Goal: Transaction & Acquisition: Purchase product/service

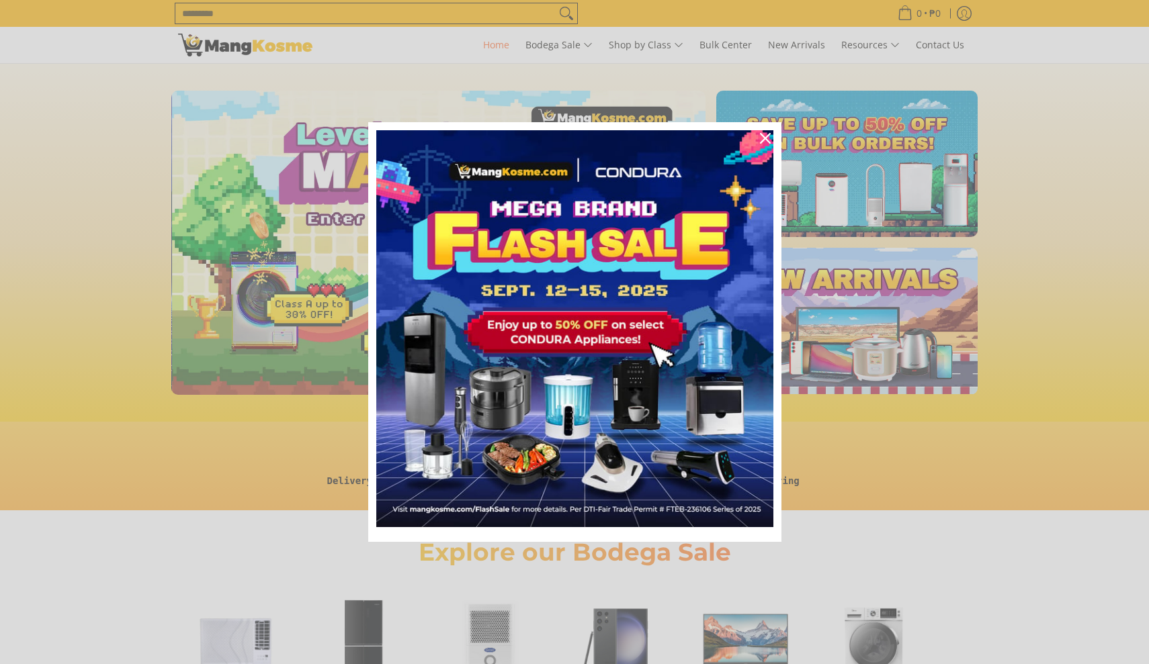
scroll to position [0, 534]
click at [1114, 569] on div "Marketing offer form" at bounding box center [574, 332] width 1149 height 664
click at [764, 141] on icon "close icon" at bounding box center [765, 138] width 11 height 11
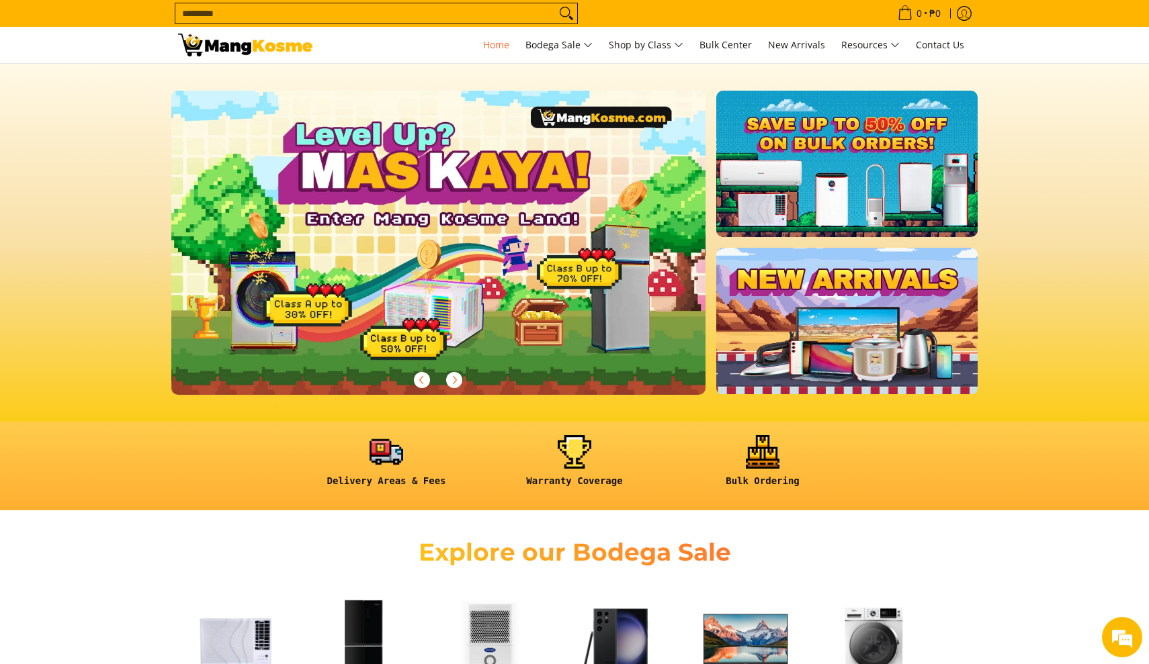
click at [1069, 584] on section "Explore our Bodega Sale Air Conditioners Shop now Refrigerators Shop now" at bounding box center [574, 669] width 1149 height 304
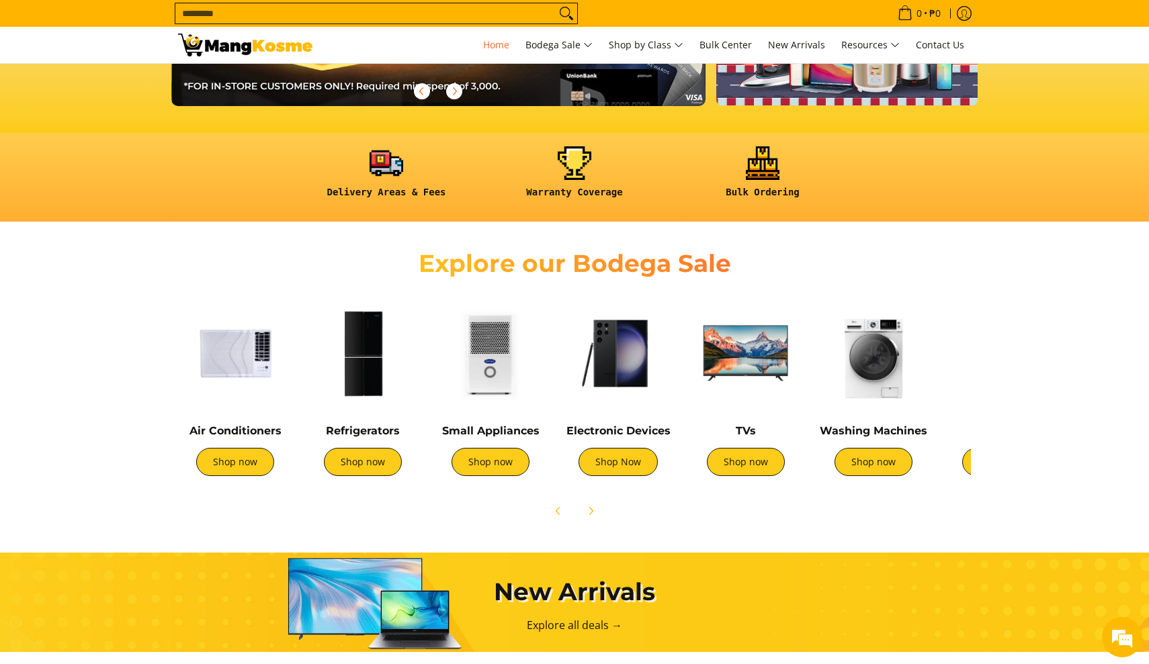
scroll to position [0, 1068]
click at [357, 466] on link "Shop now" at bounding box center [363, 462] width 78 height 28
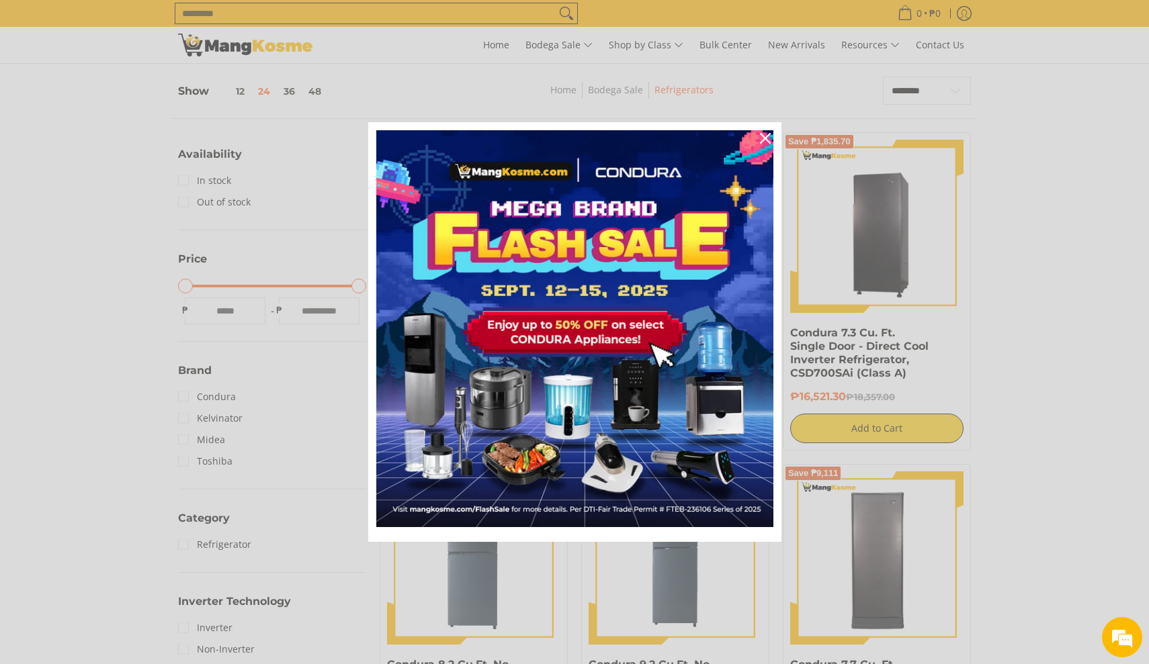
scroll to position [185, 0]
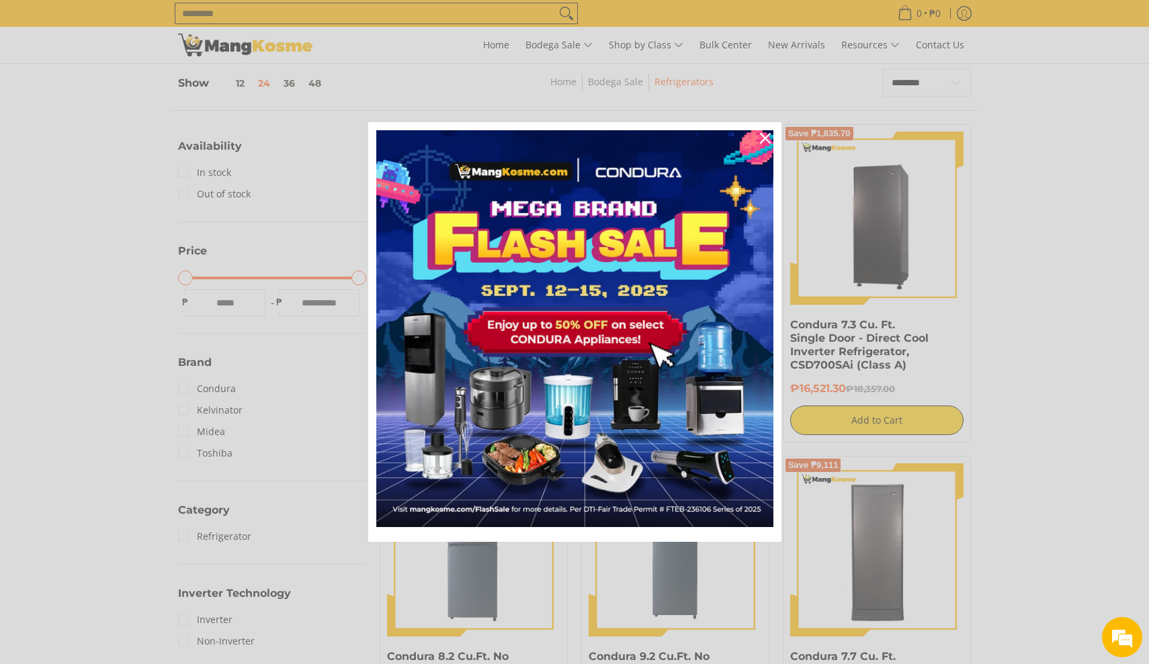
click at [764, 135] on icon "close icon" at bounding box center [765, 138] width 11 height 11
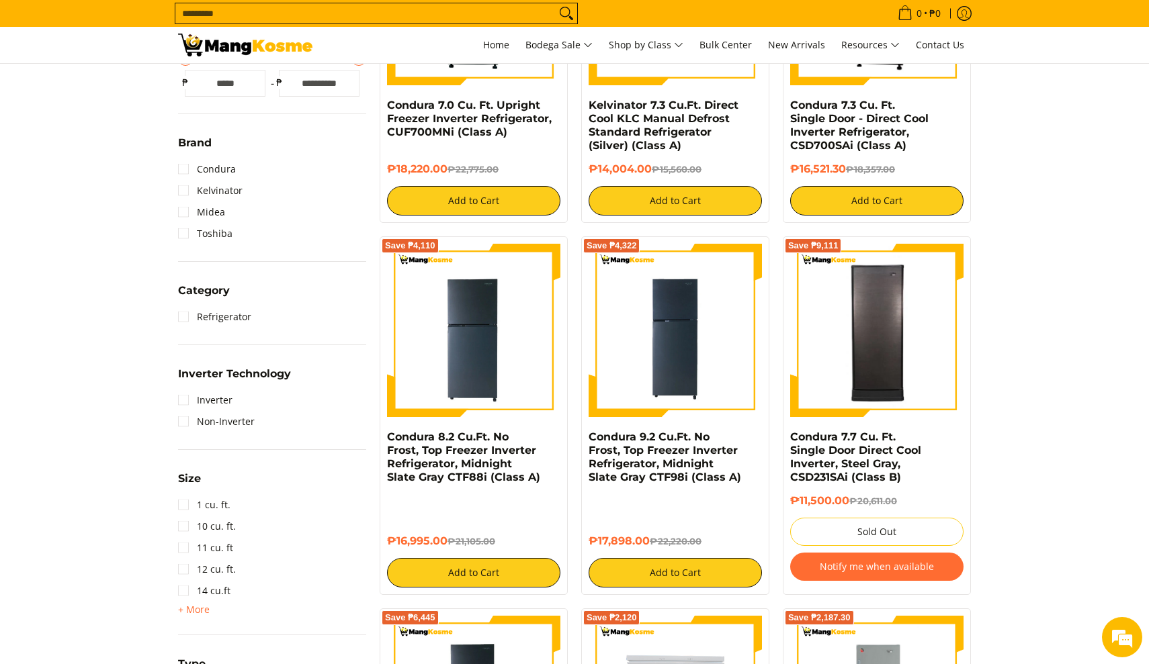
scroll to position [408, 0]
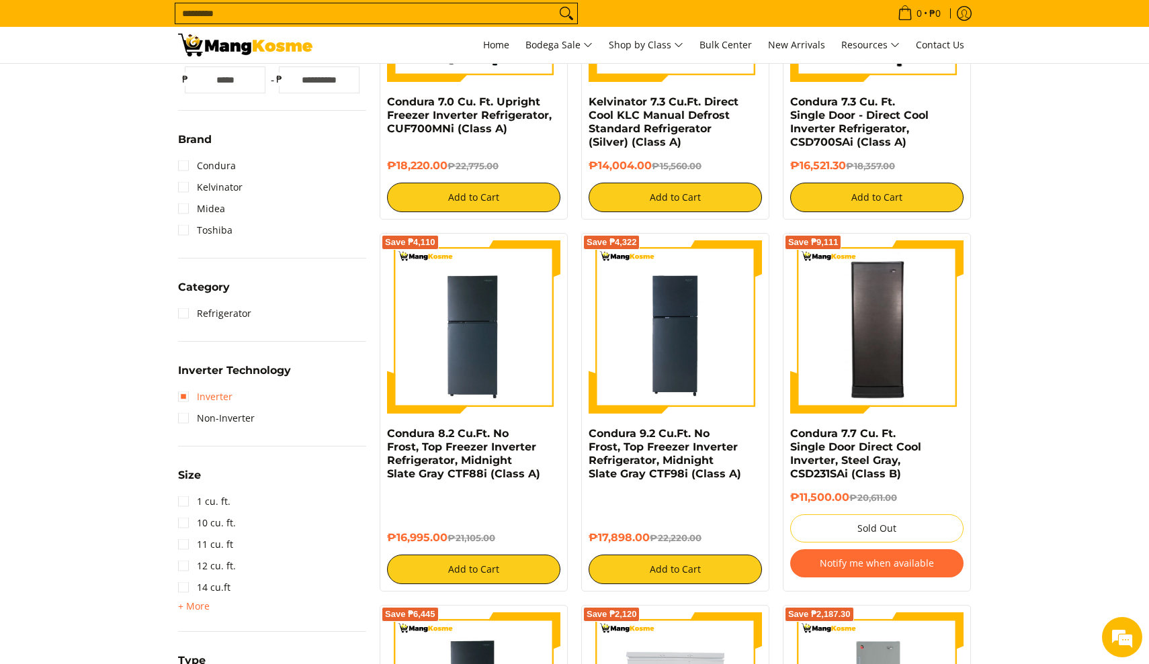
click at [188, 396] on link "Inverter" at bounding box center [205, 396] width 54 height 21
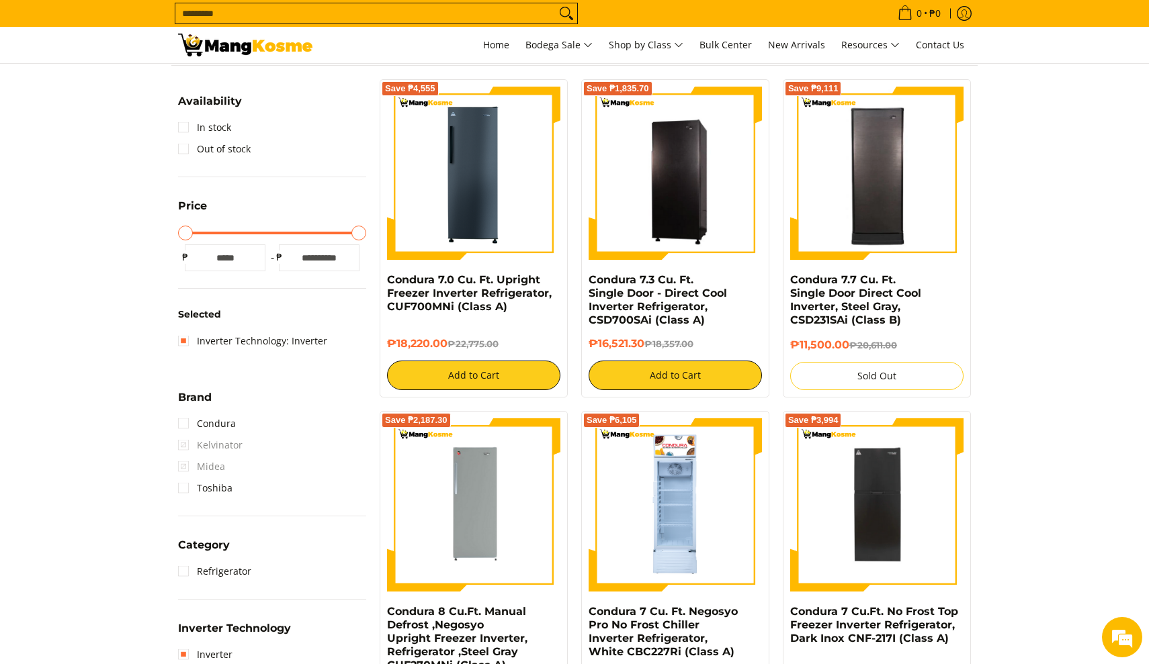
scroll to position [189, 0]
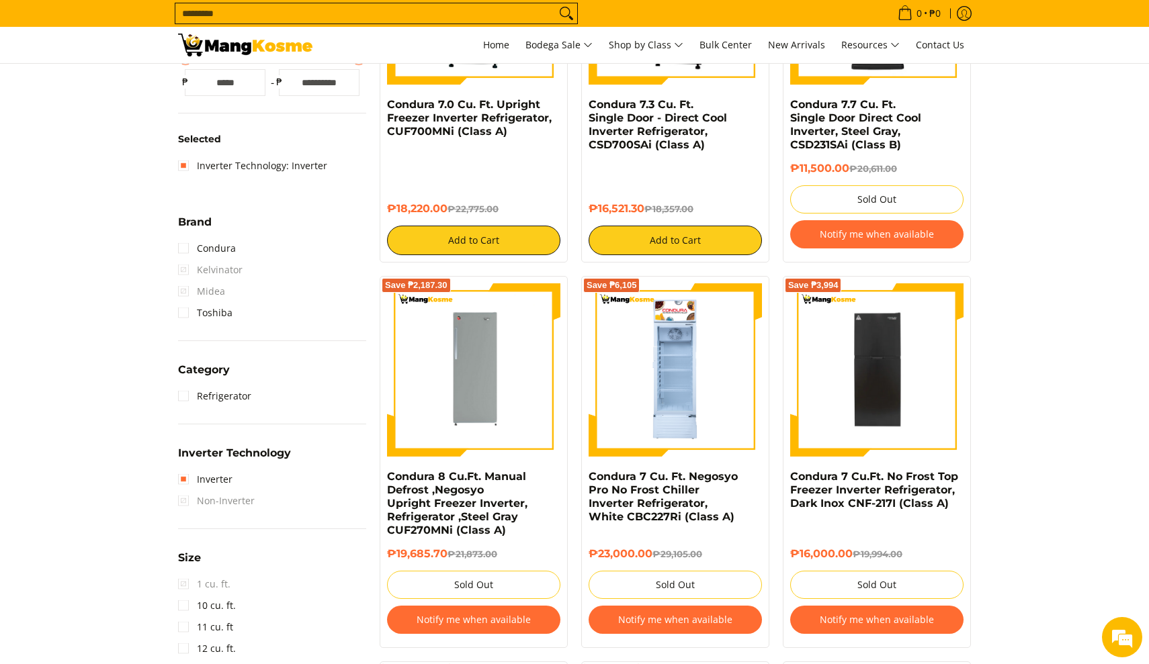
scroll to position [406, 0]
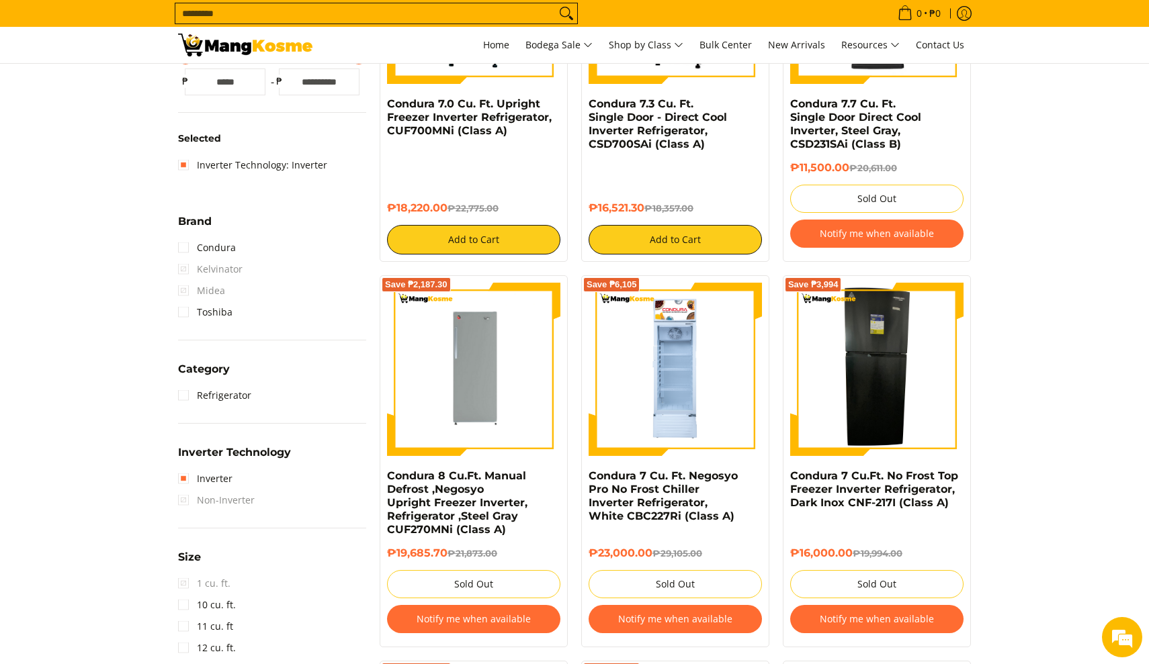
click at [862, 419] on img at bounding box center [876, 369] width 75 height 173
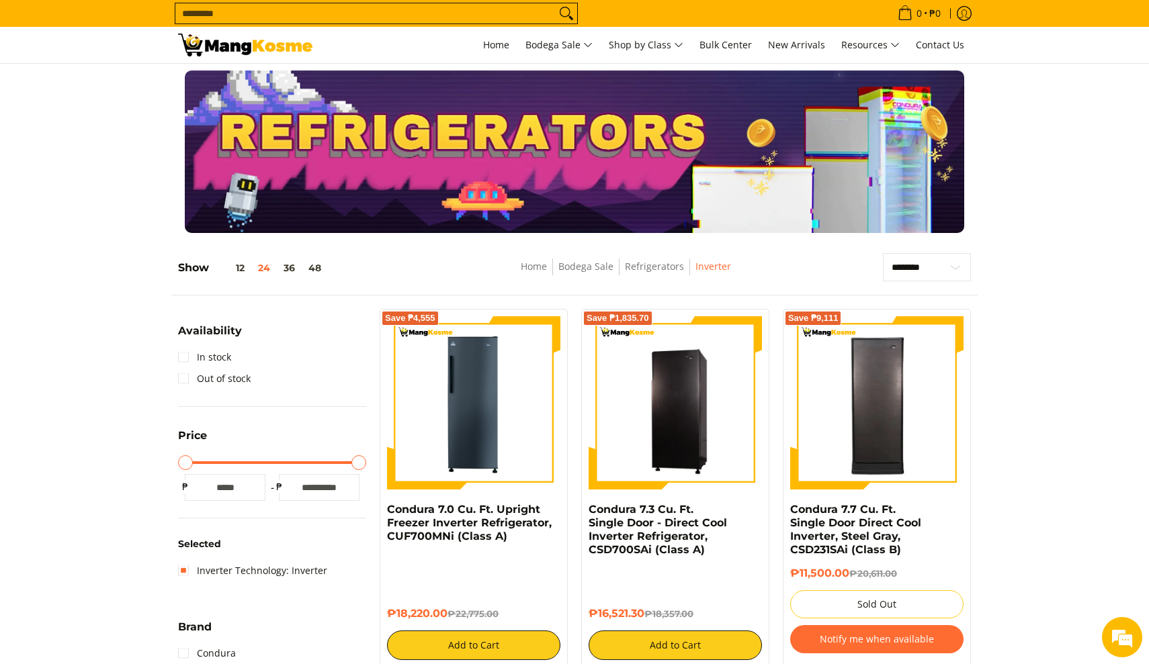
scroll to position [0, 0]
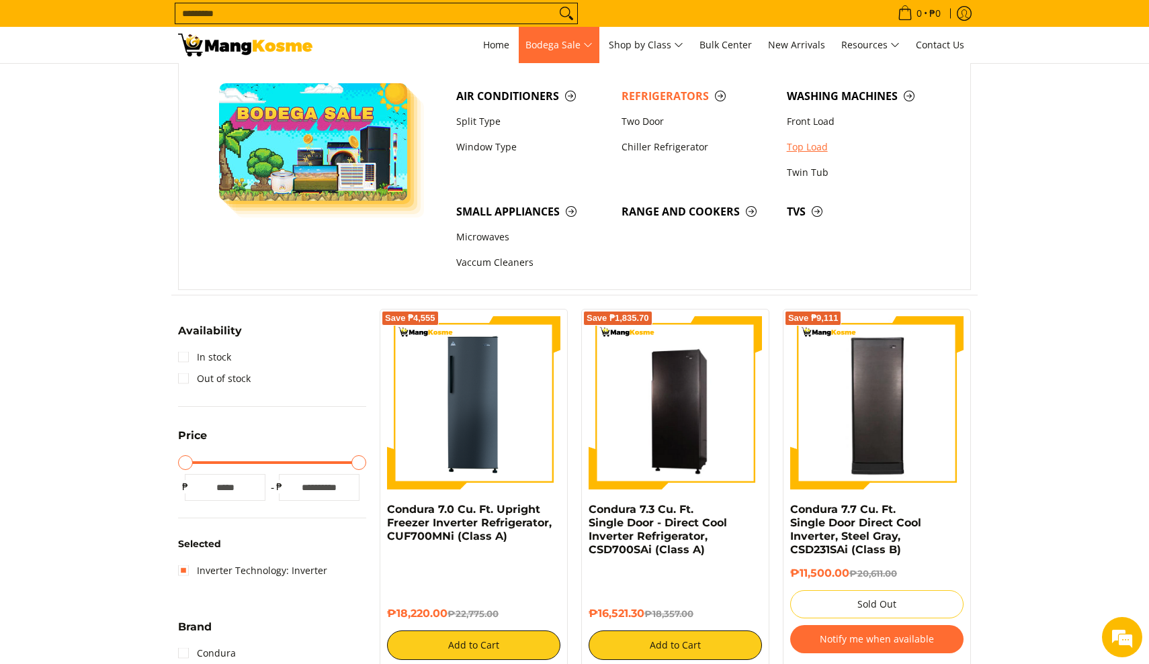
click at [807, 148] on link "Top Load" at bounding box center [862, 147] width 165 height 26
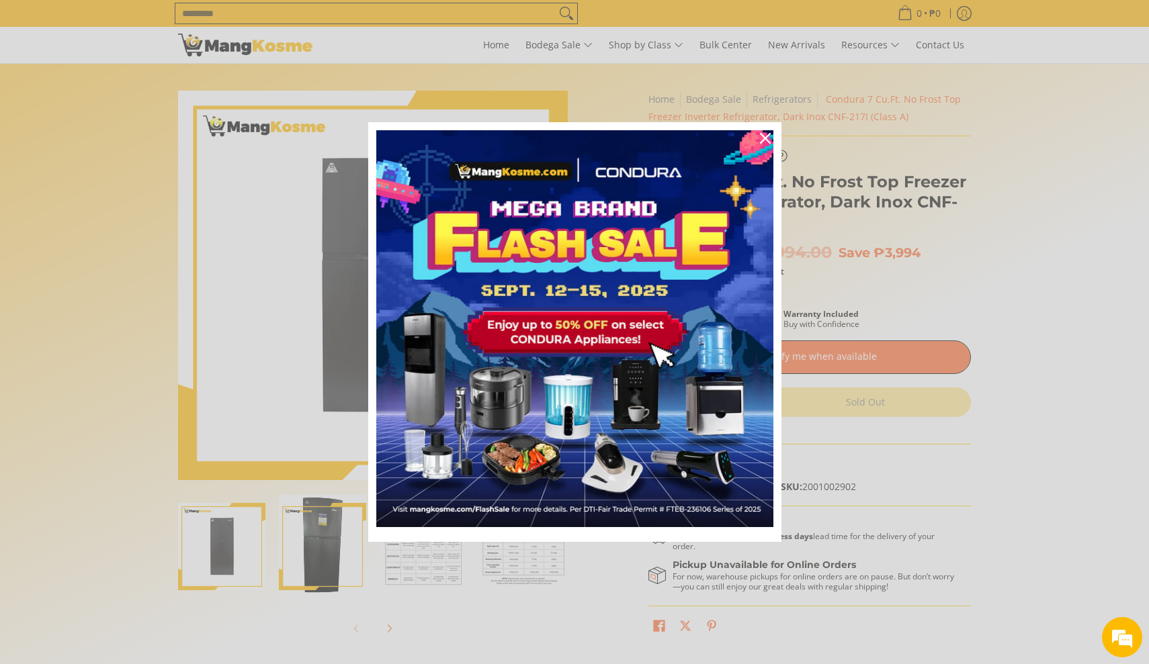
click at [764, 130] on div "Close" at bounding box center [764, 138] width 21 height 21
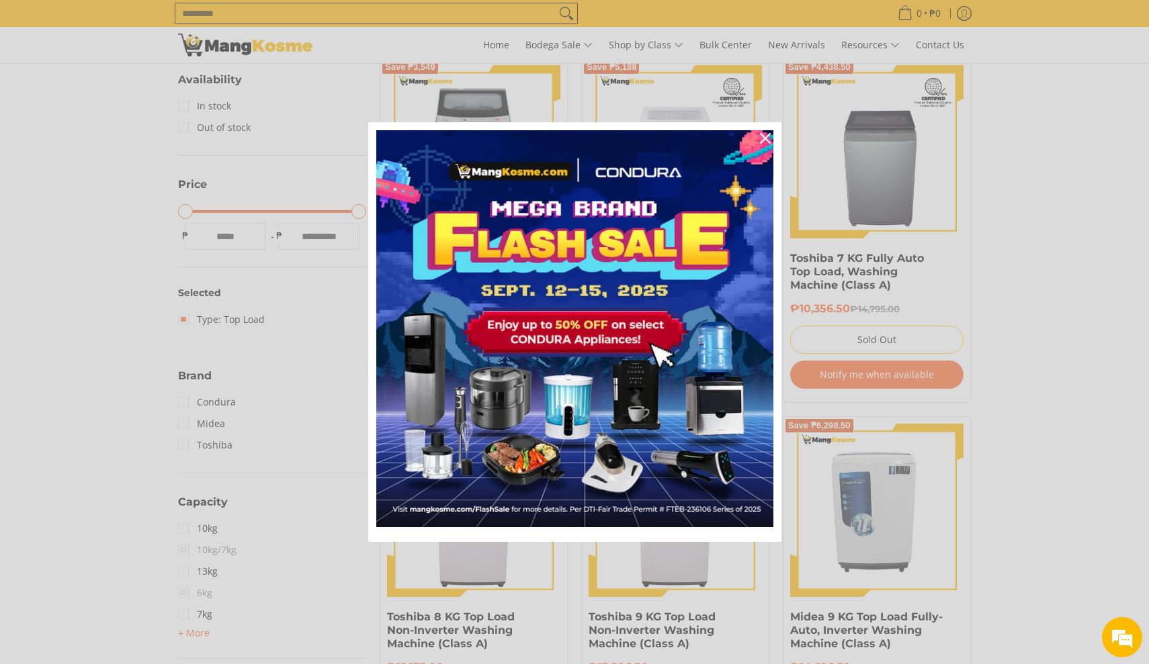
scroll to position [253, 0]
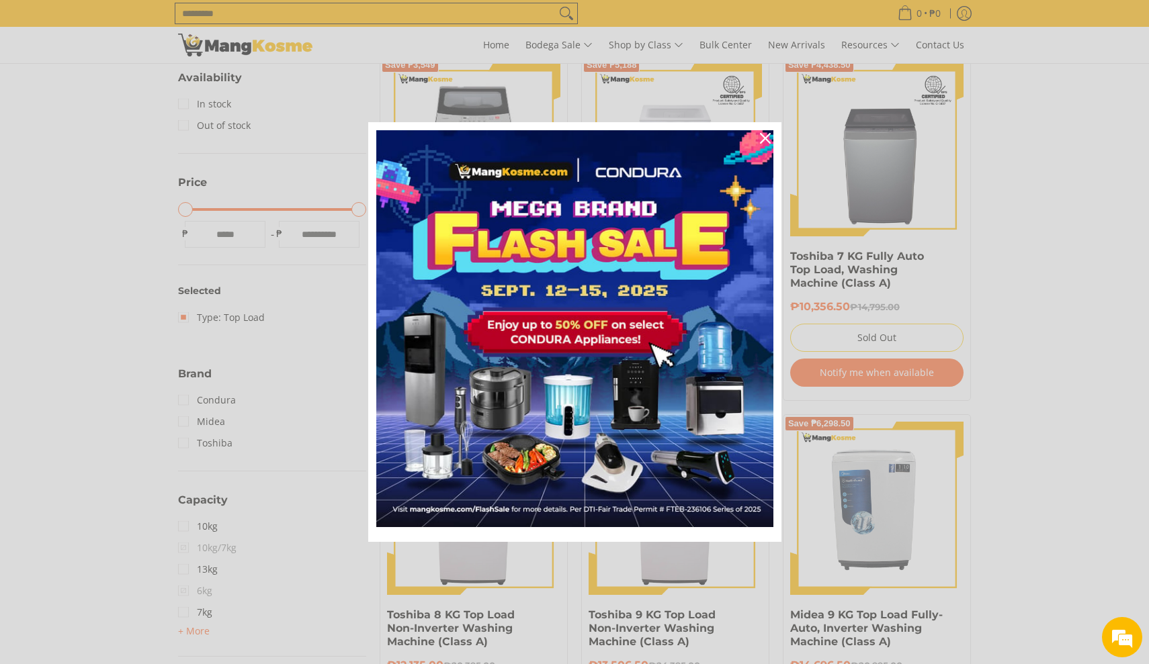
click at [641, 339] on img "Marketing offer form" at bounding box center [574, 328] width 397 height 397
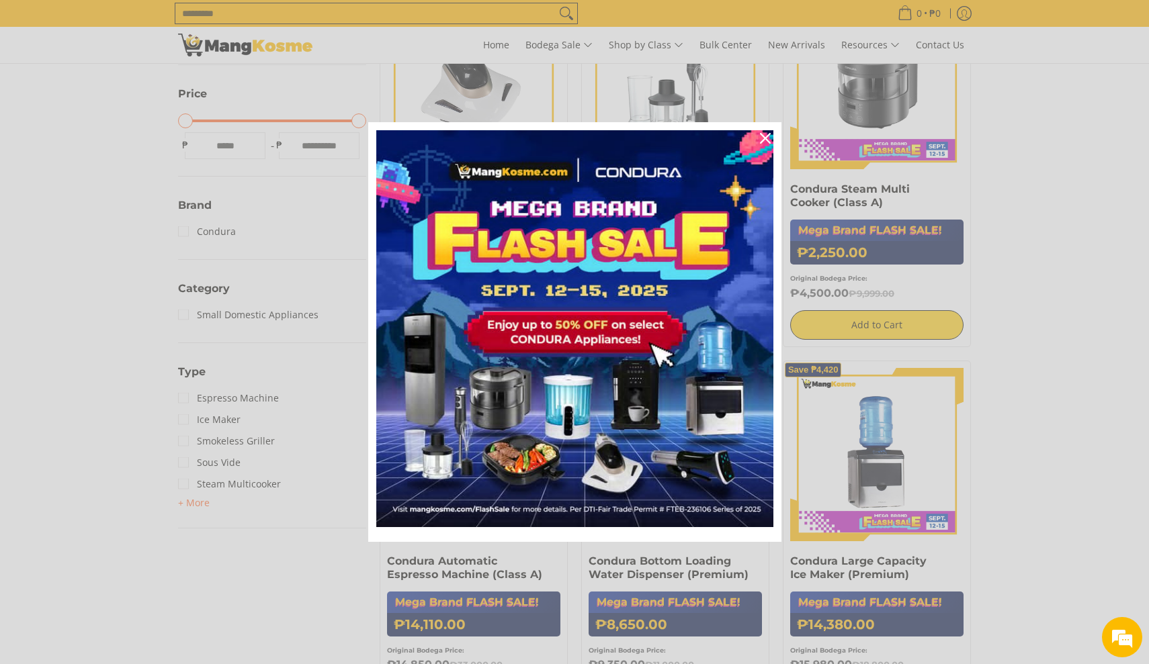
scroll to position [355, 0]
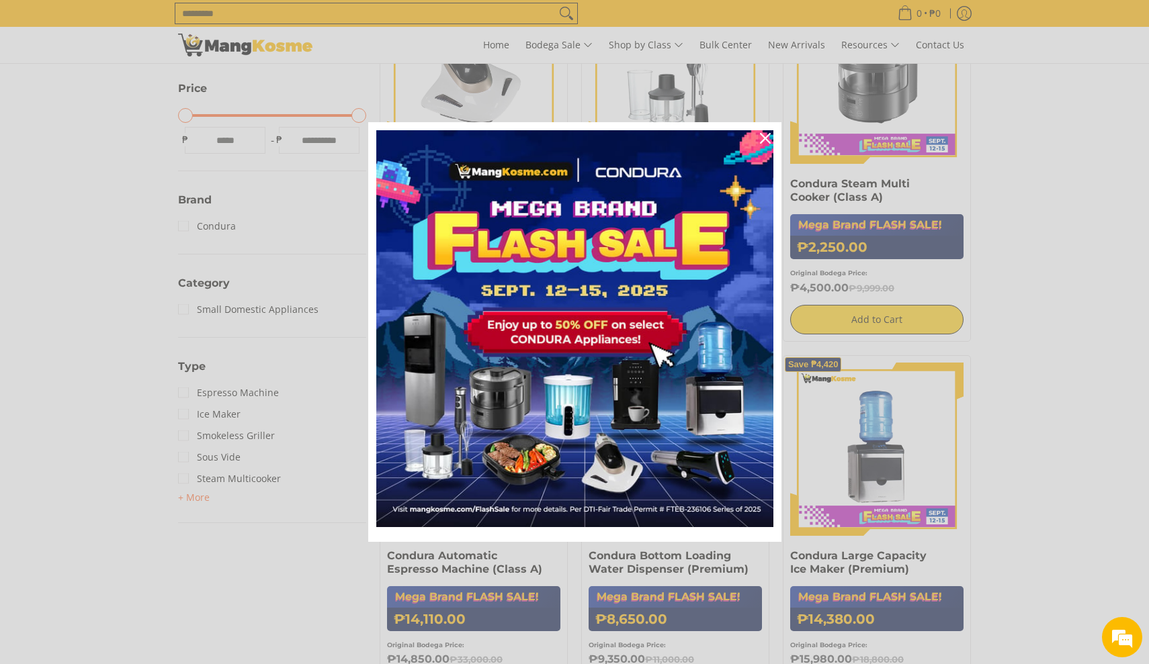
click at [764, 140] on icon "close icon" at bounding box center [765, 138] width 11 height 11
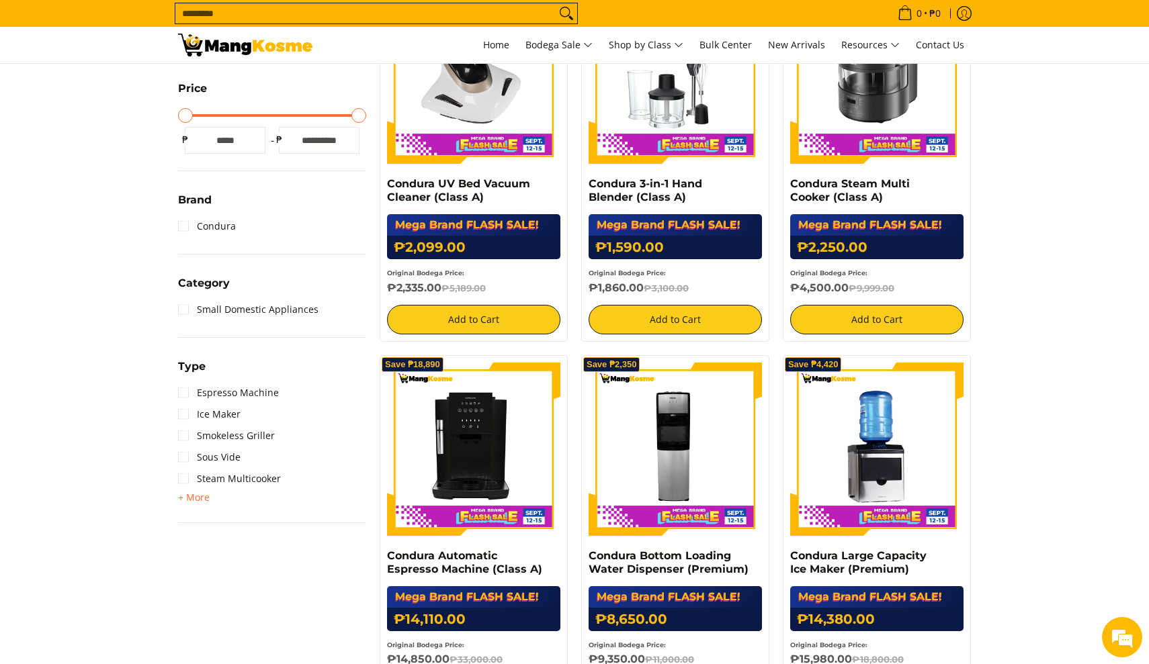
click at [1094, 390] on section "**********" at bounding box center [574, 506] width 1149 height 1185
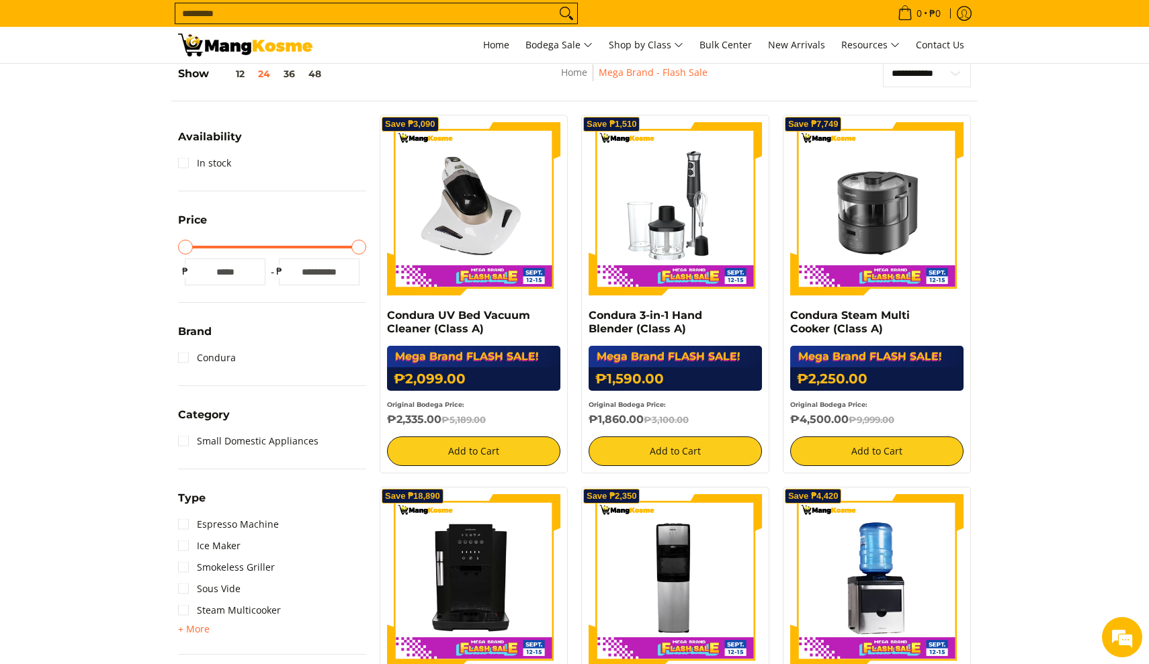
scroll to position [216, 0]
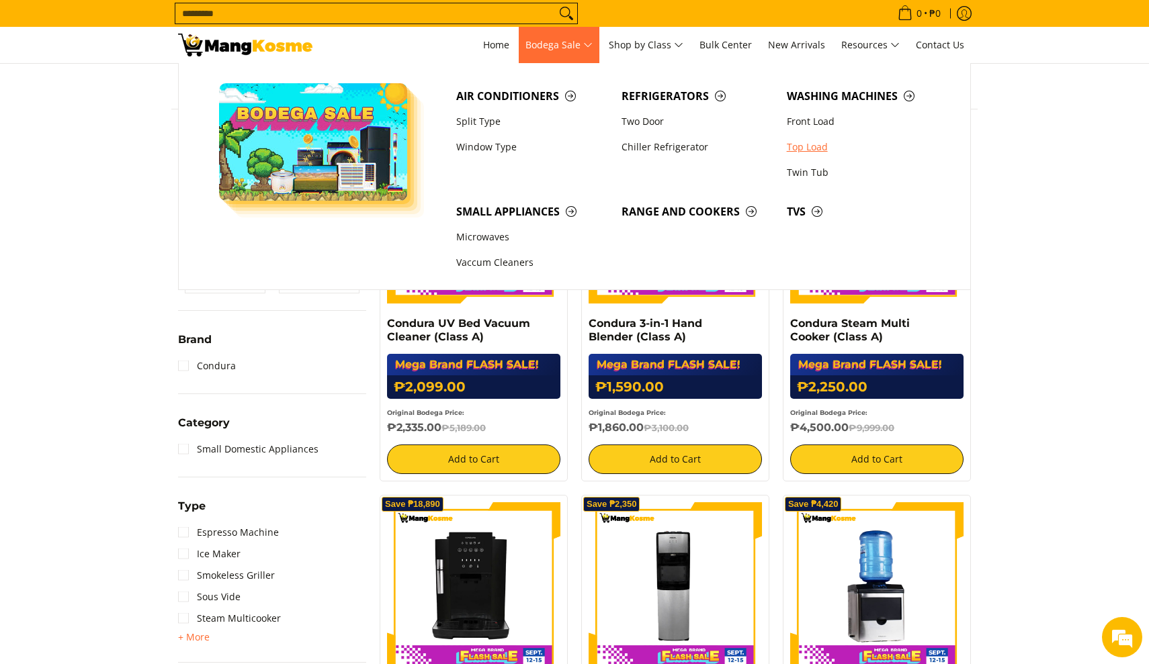
click at [805, 146] on link "Top Load" at bounding box center [862, 147] width 165 height 26
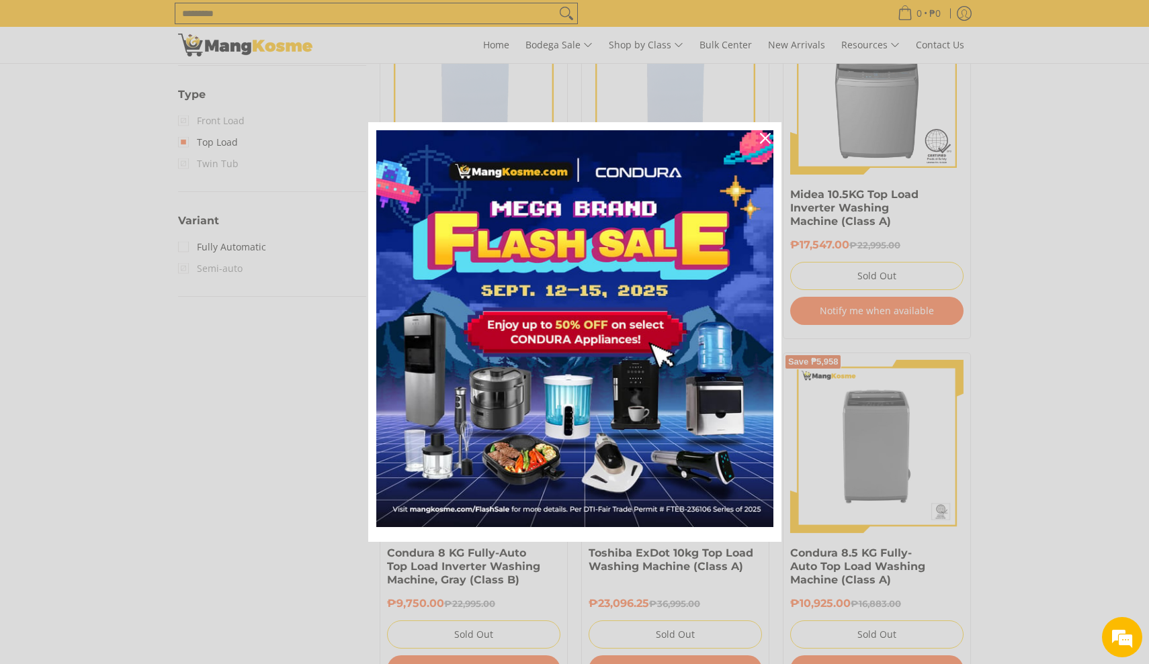
click at [767, 142] on icon "close icon" at bounding box center [765, 138] width 11 height 11
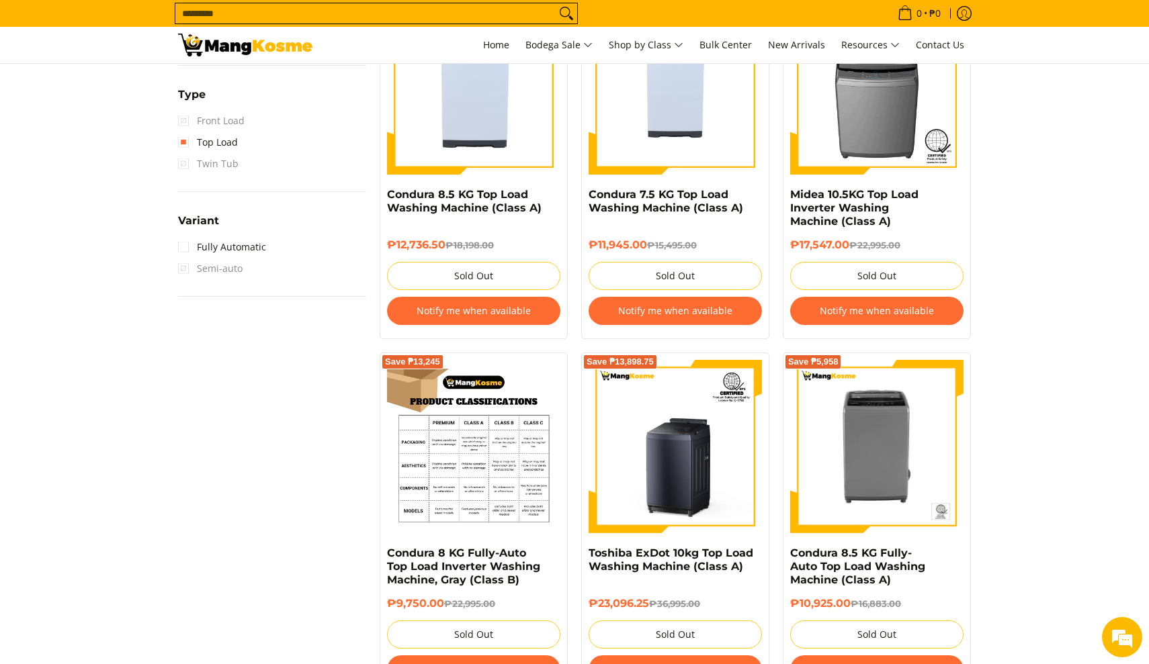
click at [404, 488] on img at bounding box center [473, 446] width 173 height 173
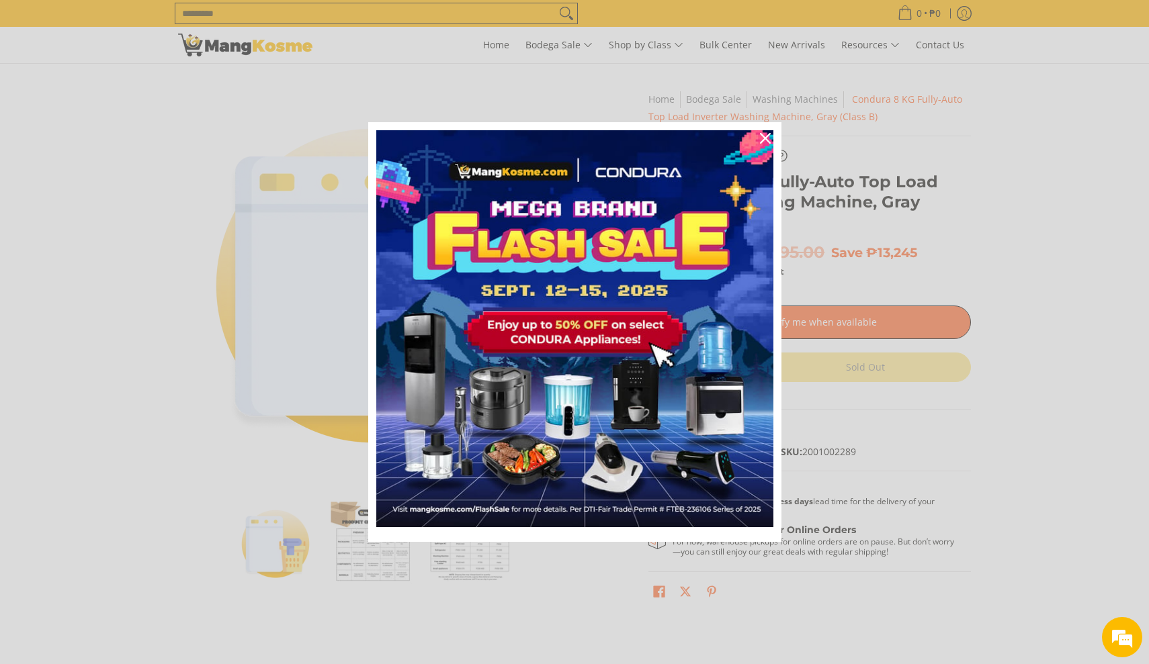
click at [774, 133] on button "Close" at bounding box center [765, 138] width 32 height 32
